Goal: Task Accomplishment & Management: Manage account settings

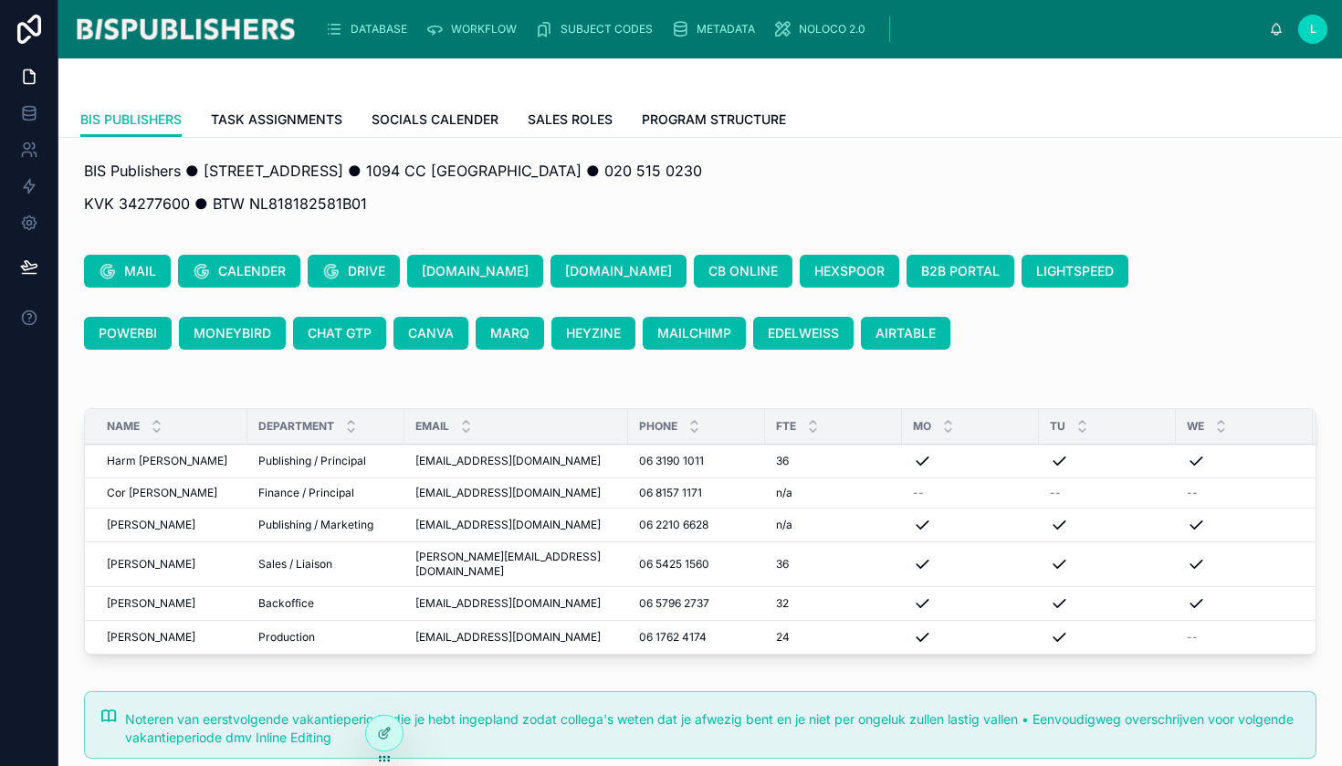
click at [381, 34] on span "DATABASE" at bounding box center [379, 29] width 57 height 15
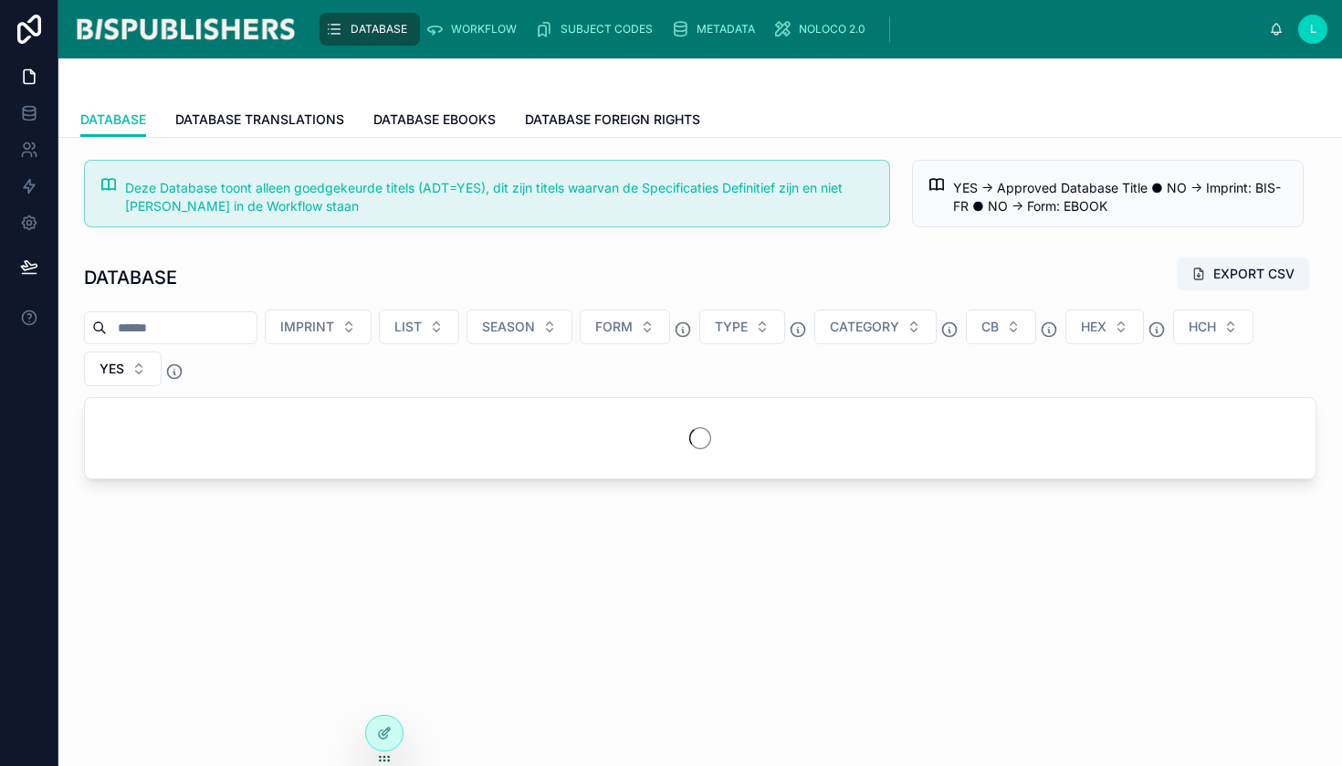
click at [204, 320] on input "text" at bounding box center [182, 328] width 150 height 26
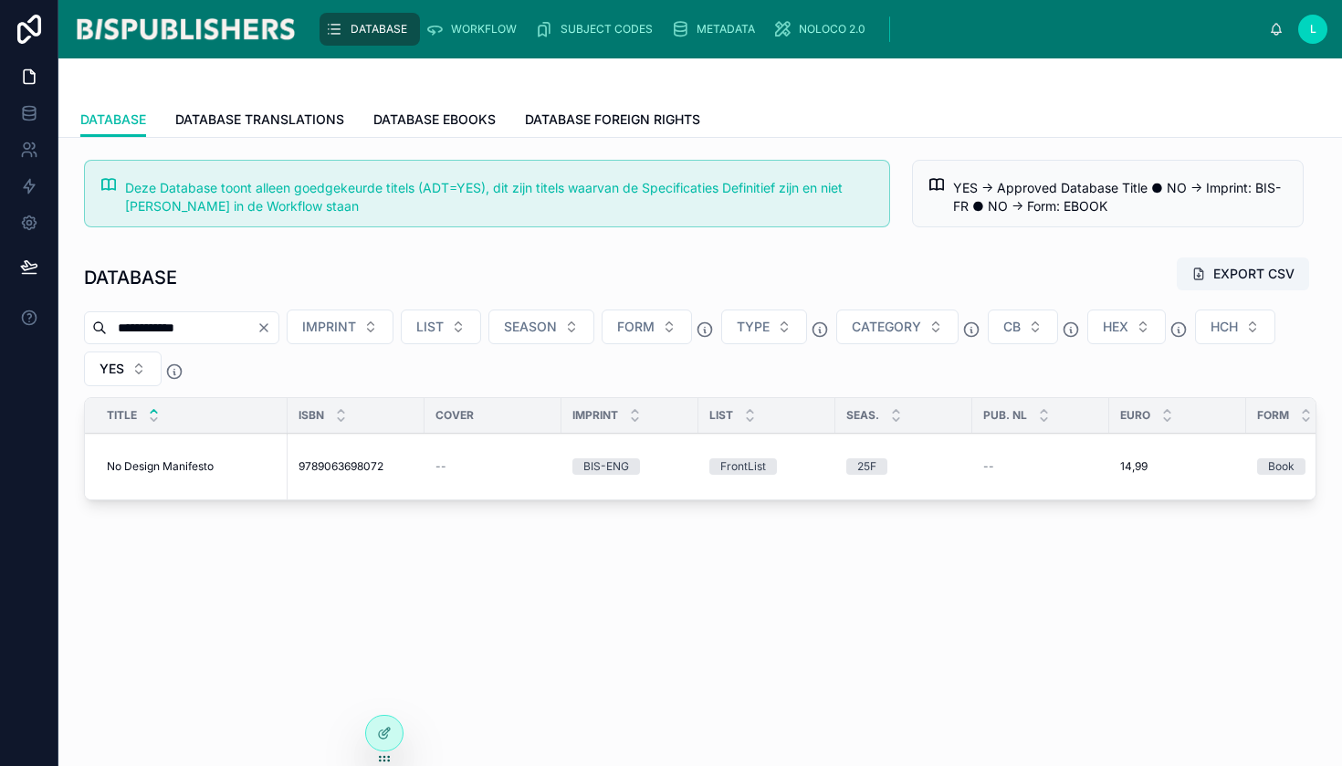
type input "**********"
click at [175, 462] on span "No Design Manifesto" at bounding box center [160, 466] width 107 height 15
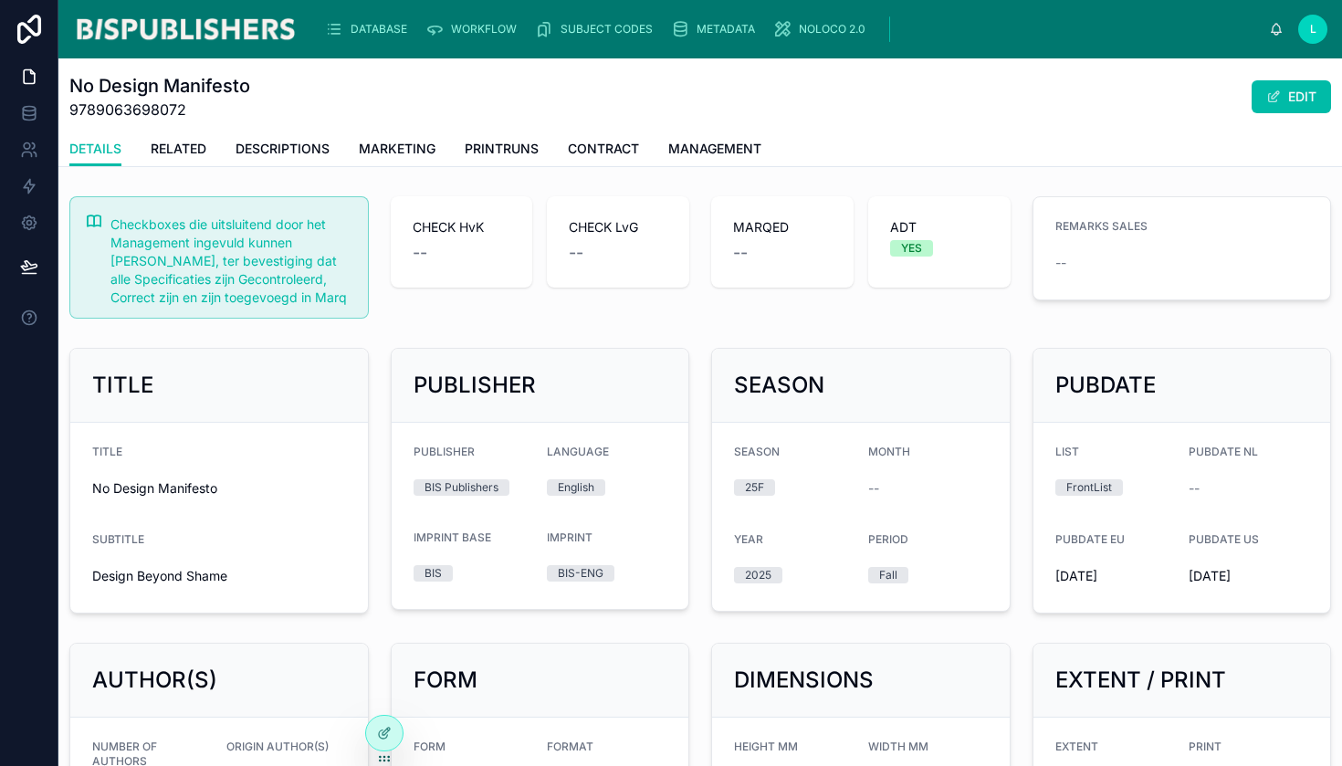
scroll to position [156, 0]
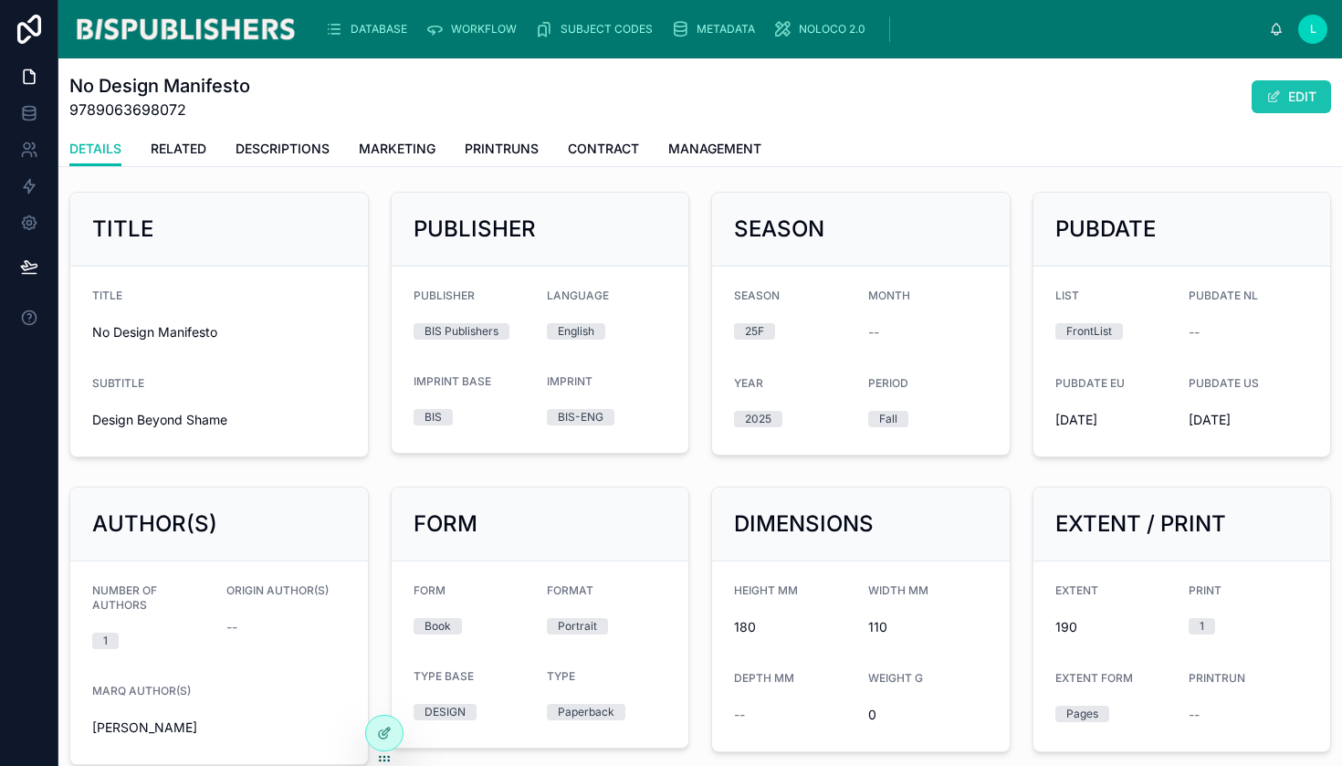
click at [1272, 98] on button "EDIT" at bounding box center [1291, 96] width 79 height 33
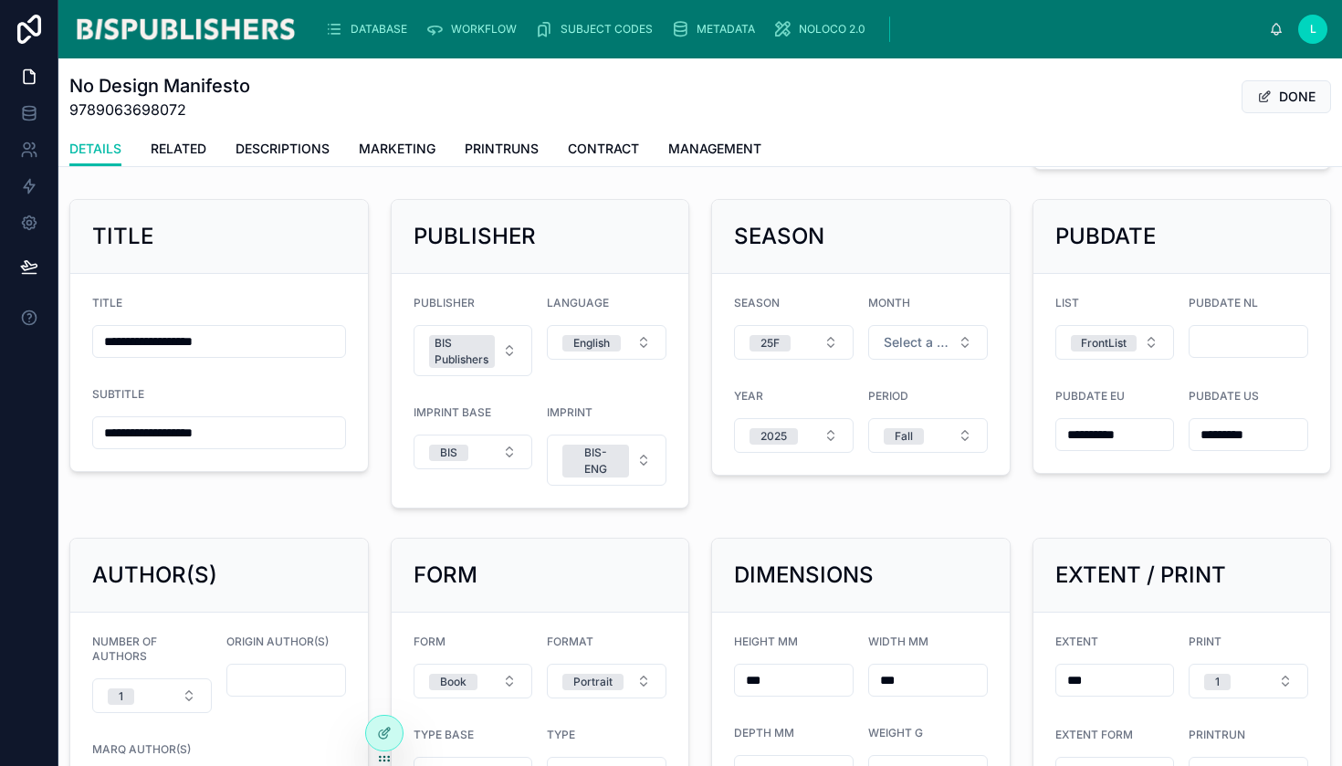
scroll to position [634, 0]
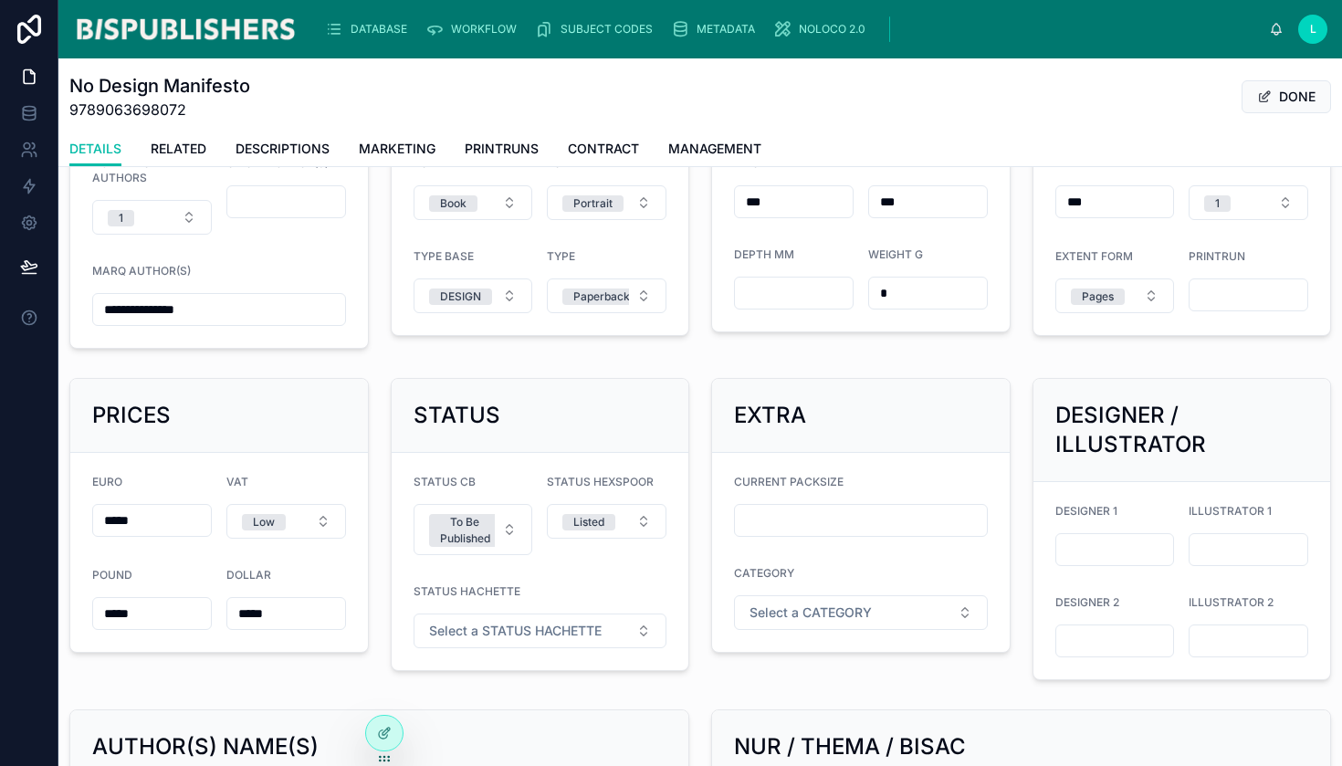
click at [838, 519] on input "text" at bounding box center [861, 521] width 252 height 26
type input "**"
click at [938, 430] on div "EXTRA" at bounding box center [861, 416] width 298 height 74
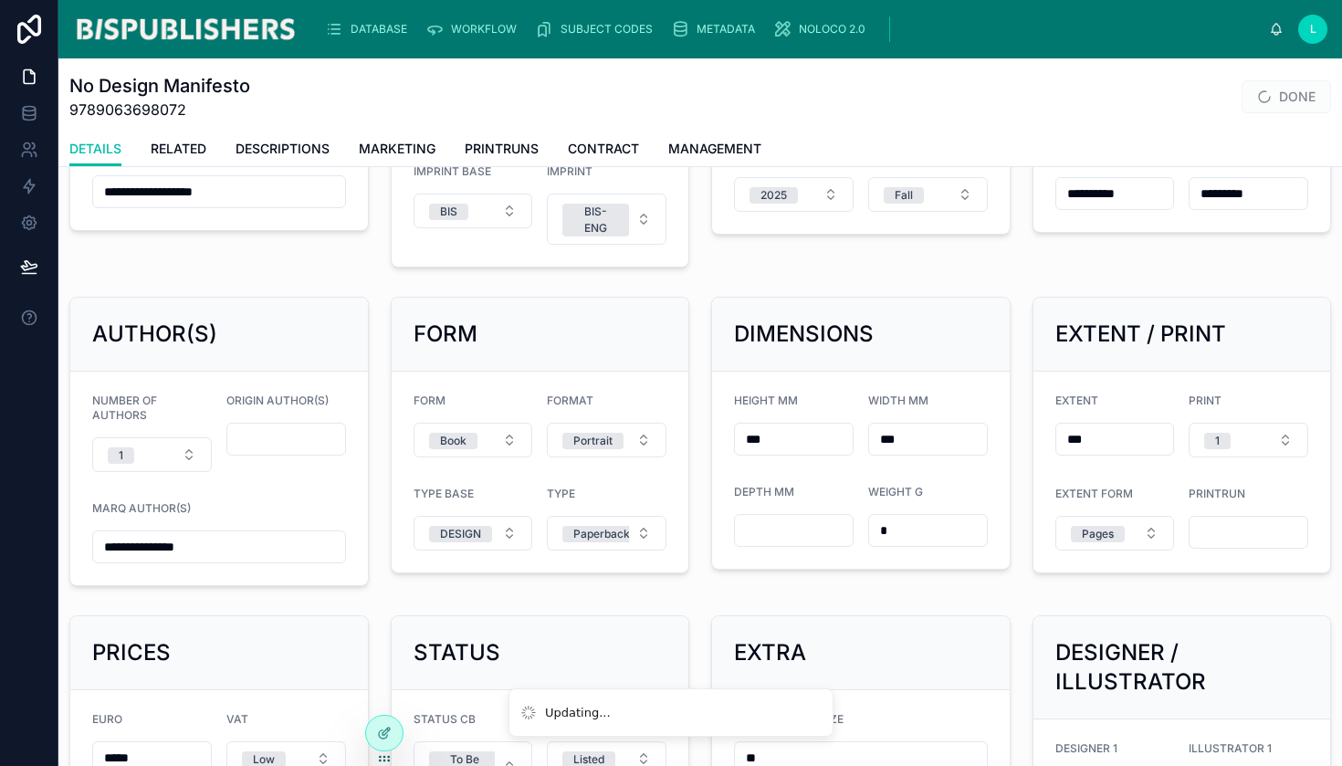
scroll to position [0, 0]
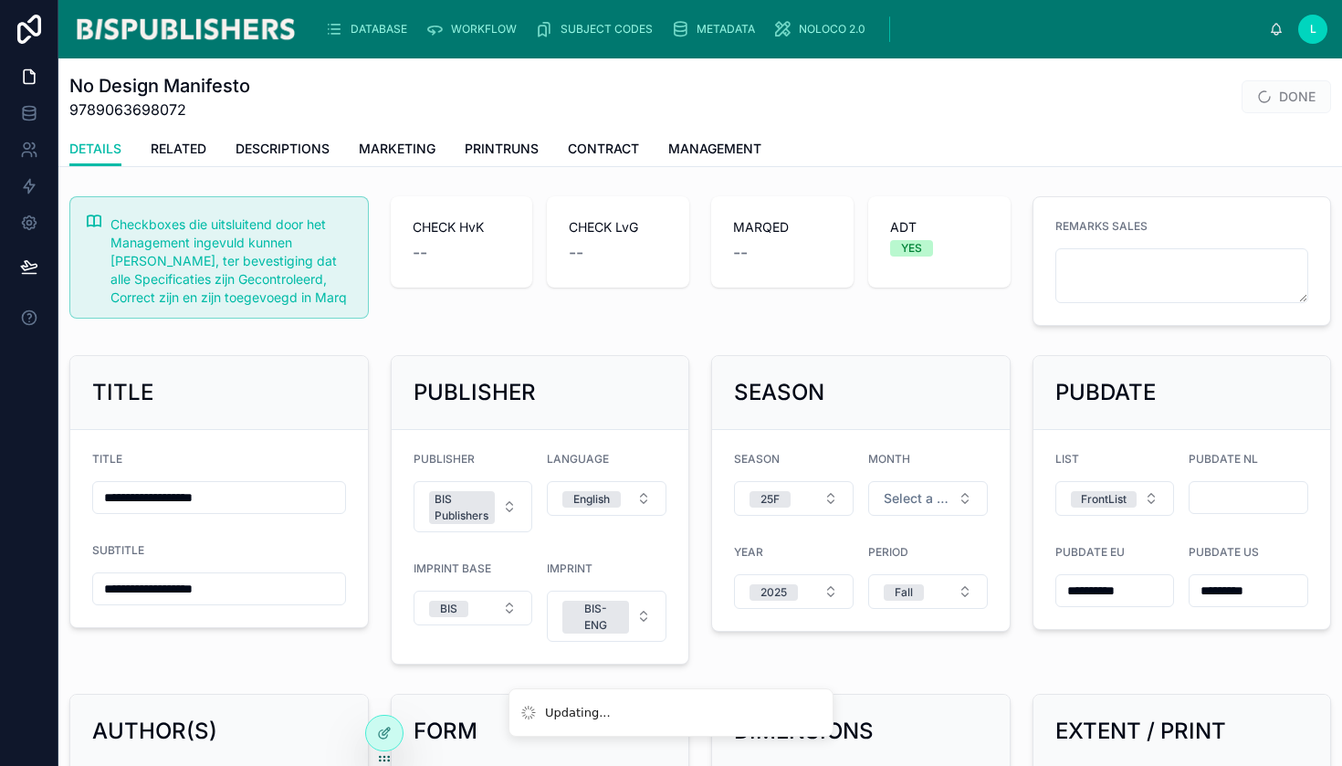
click at [1276, 100] on span "DONE" at bounding box center [1286, 96] width 89 height 33
click at [1267, 93] on button "DONE" at bounding box center [1286, 96] width 89 height 33
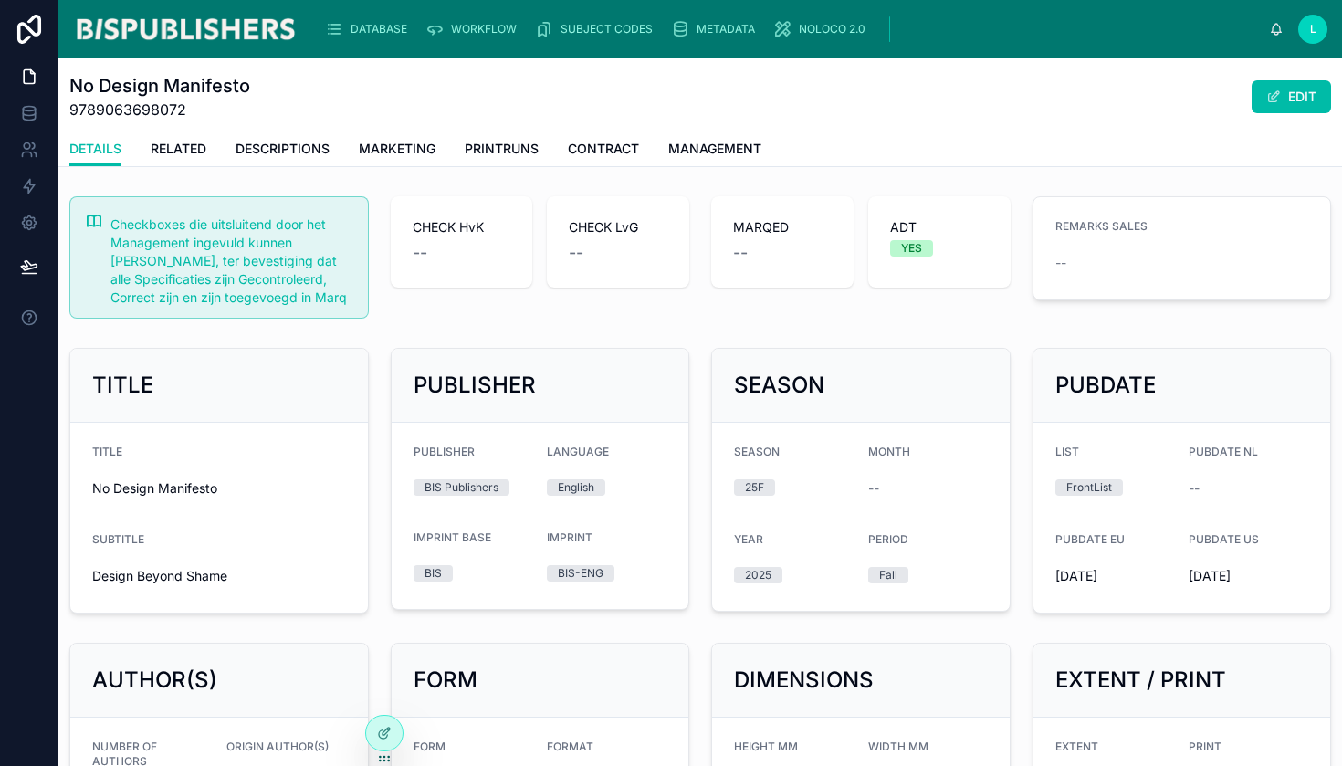
click at [375, 29] on span "DATABASE" at bounding box center [379, 29] width 57 height 15
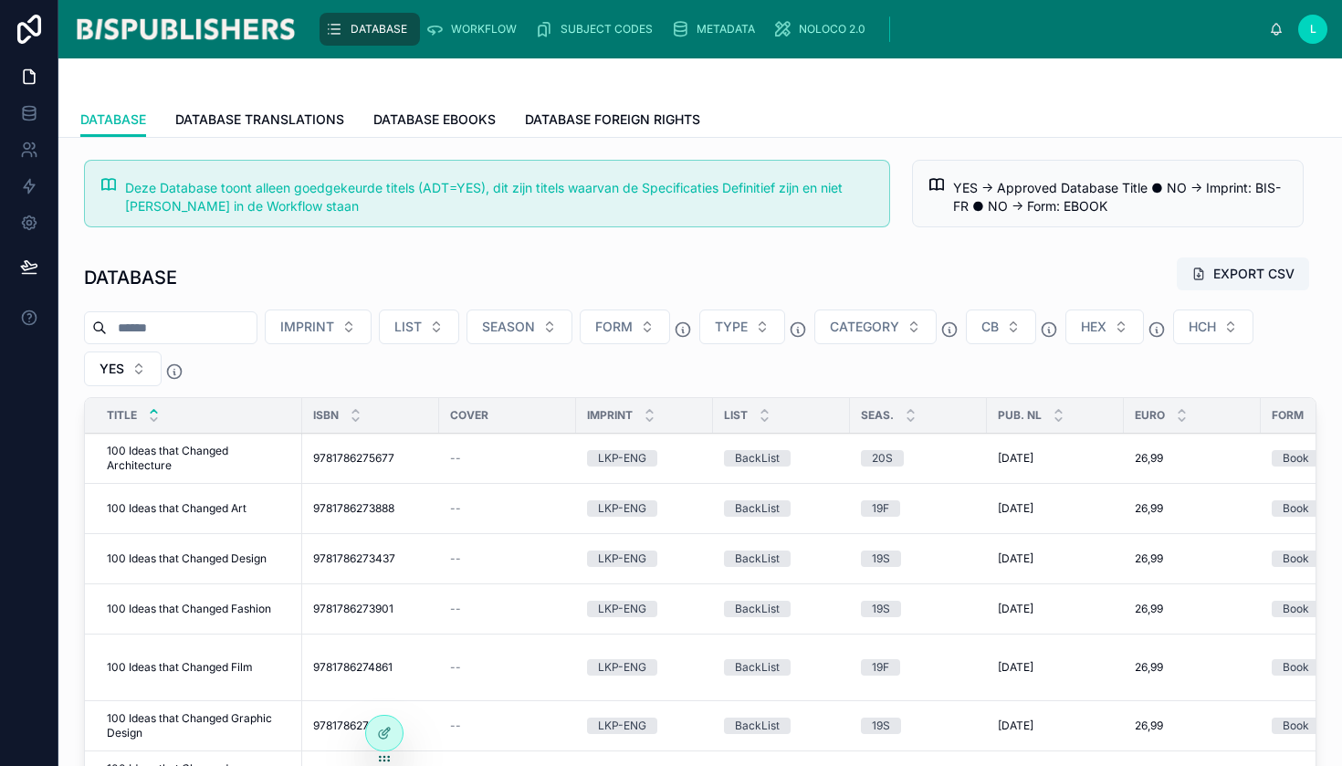
click at [162, 314] on div at bounding box center [170, 327] width 173 height 33
click at [166, 323] on input "text" at bounding box center [182, 328] width 150 height 26
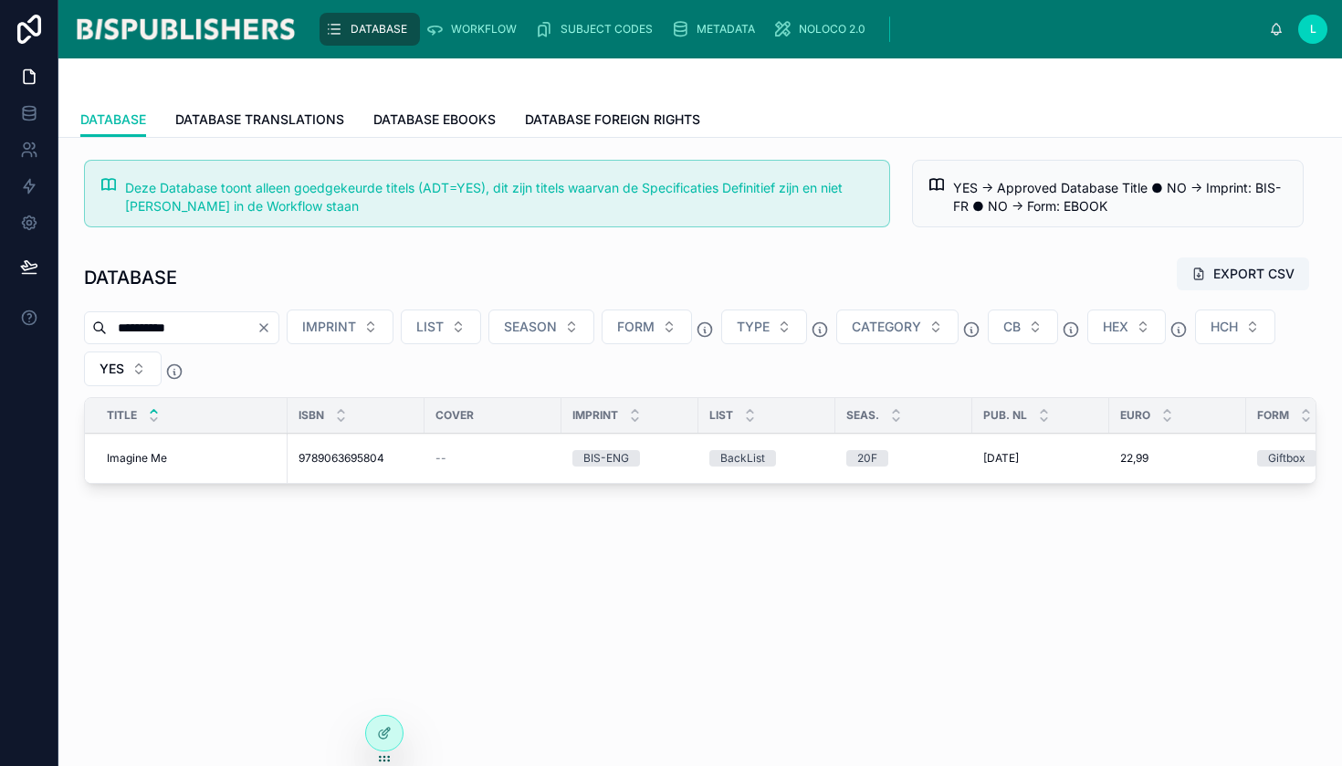
type input "**********"
click at [139, 464] on span "Imagine Me" at bounding box center [137, 458] width 60 height 15
